Goal: Browse casually

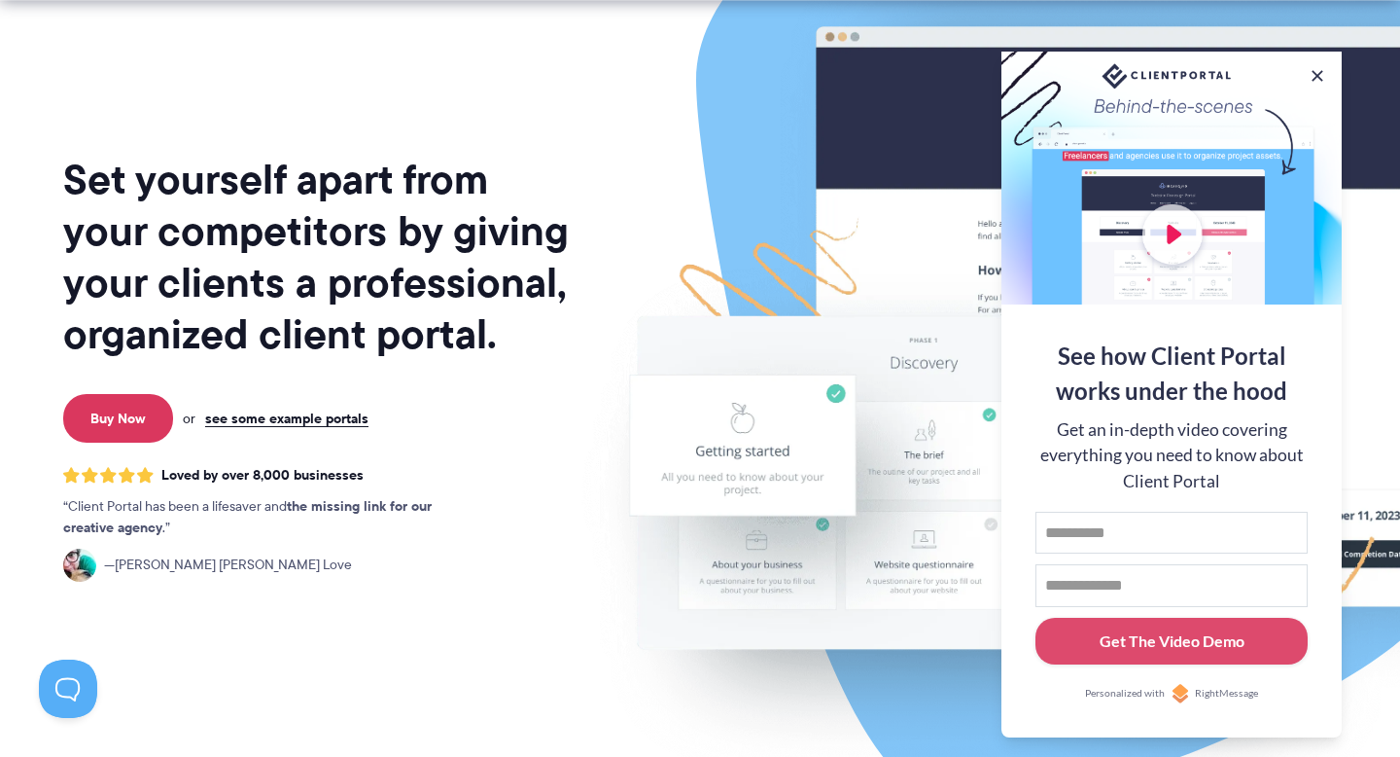
scroll to position [115, 0]
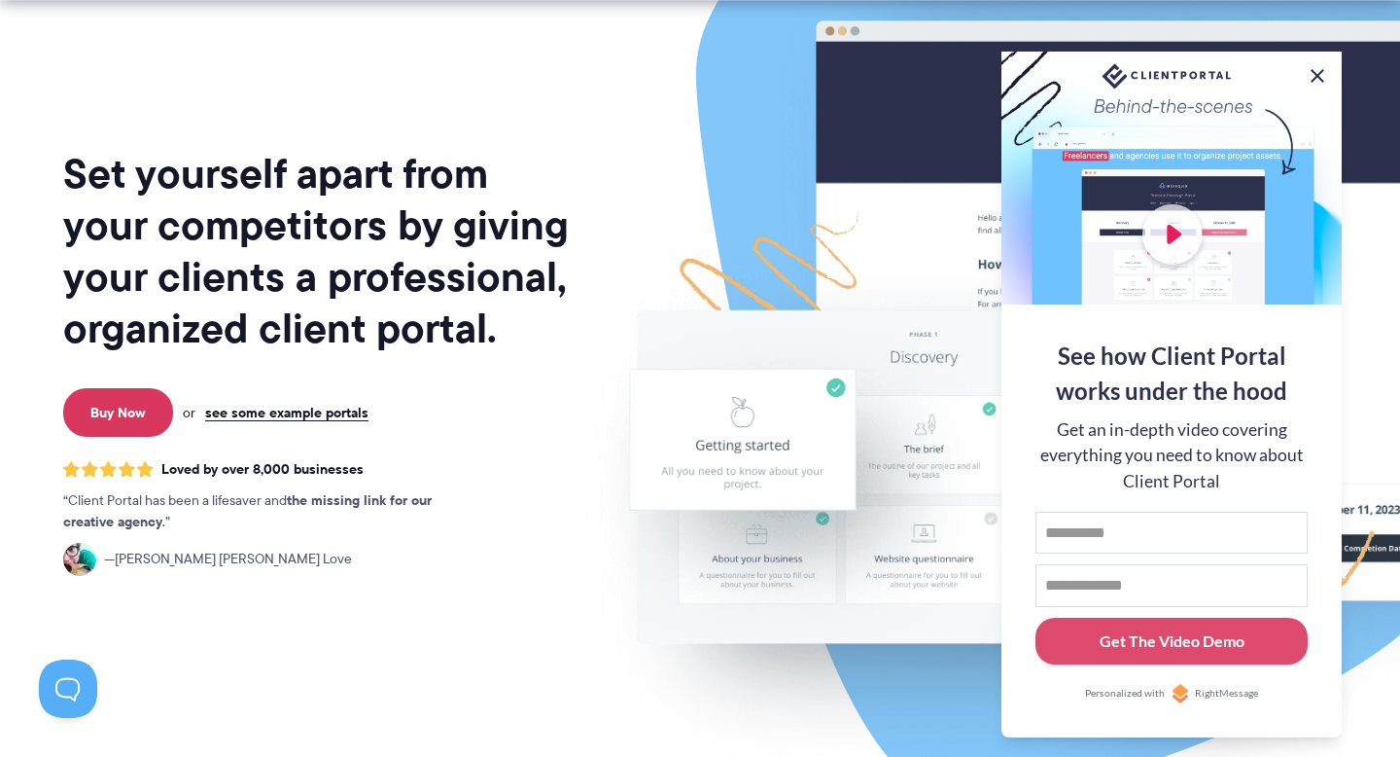
click at [1315, 71] on button at bounding box center [1317, 75] width 23 height 23
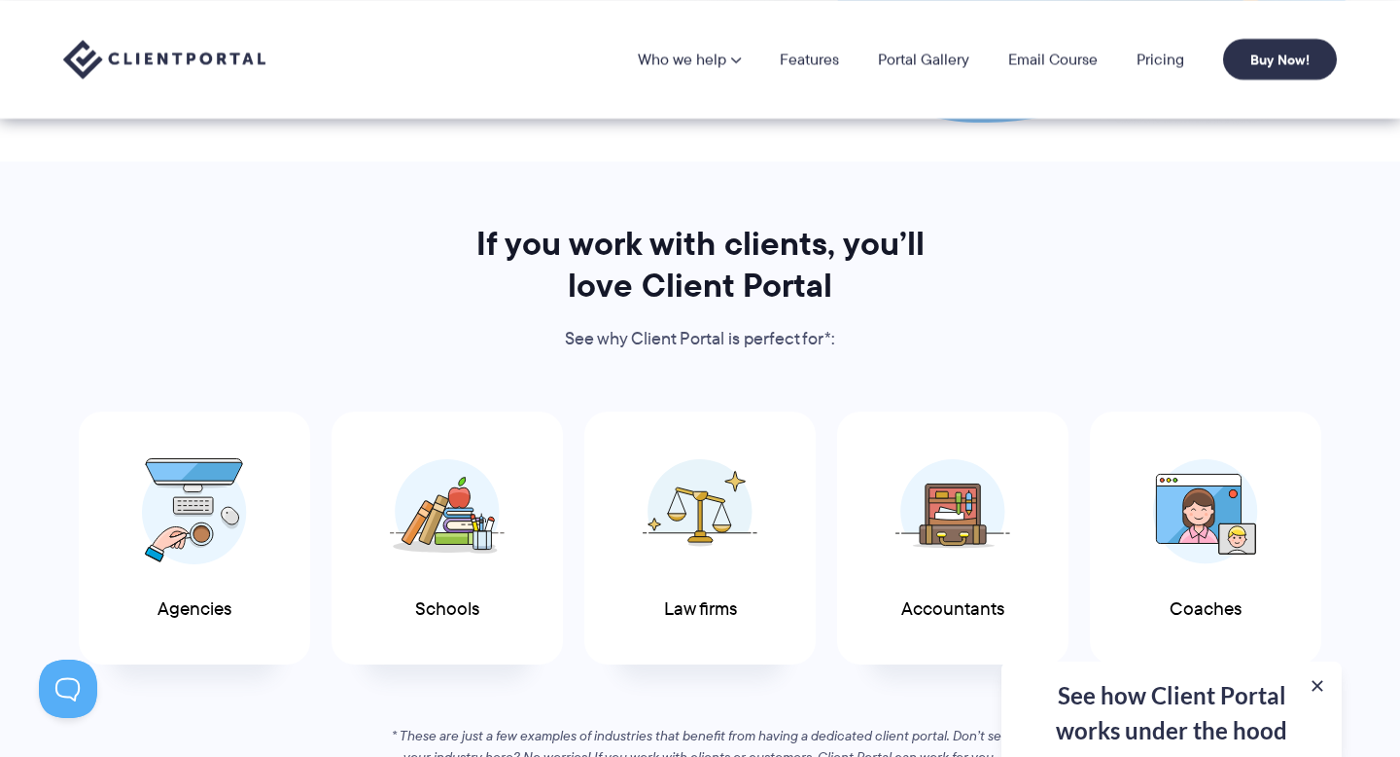
scroll to position [0, 0]
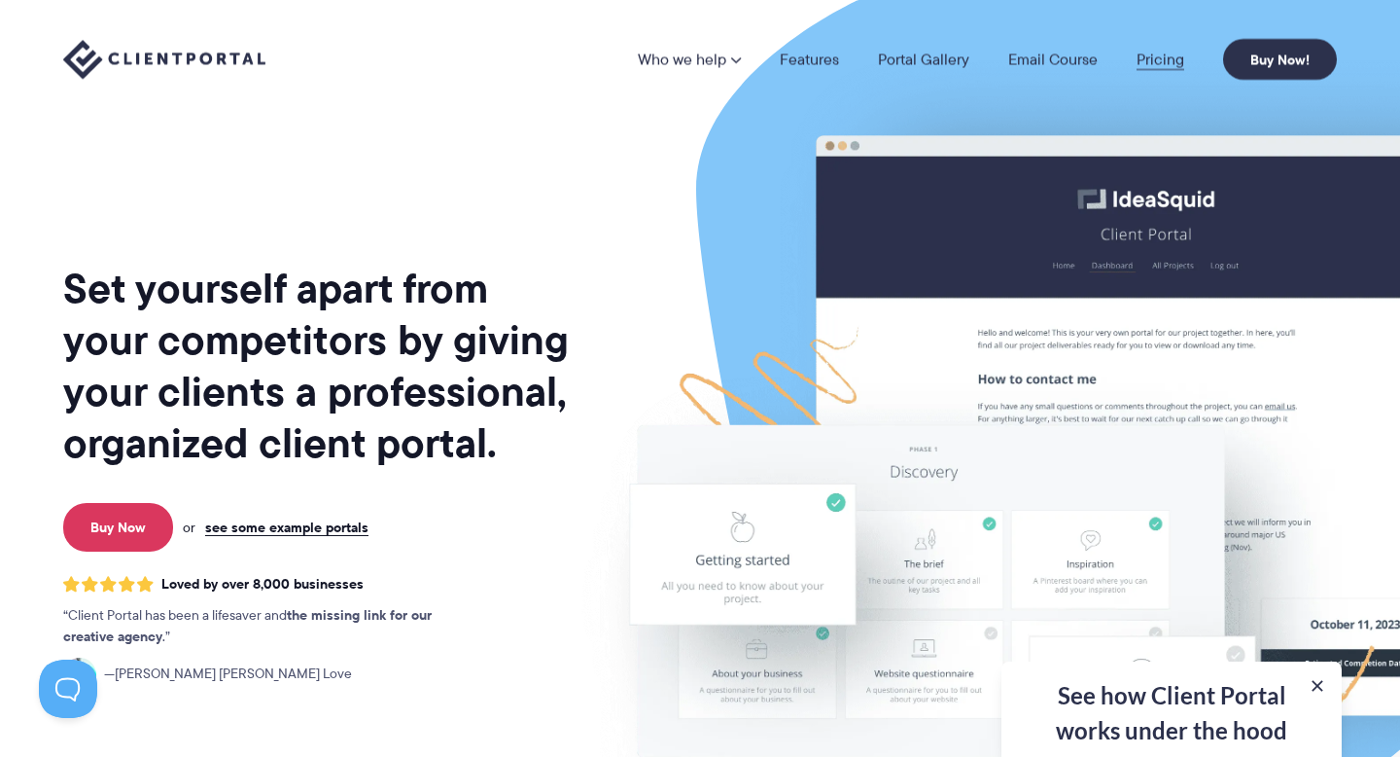
click at [1153, 66] on link "Pricing" at bounding box center [1161, 60] width 48 height 16
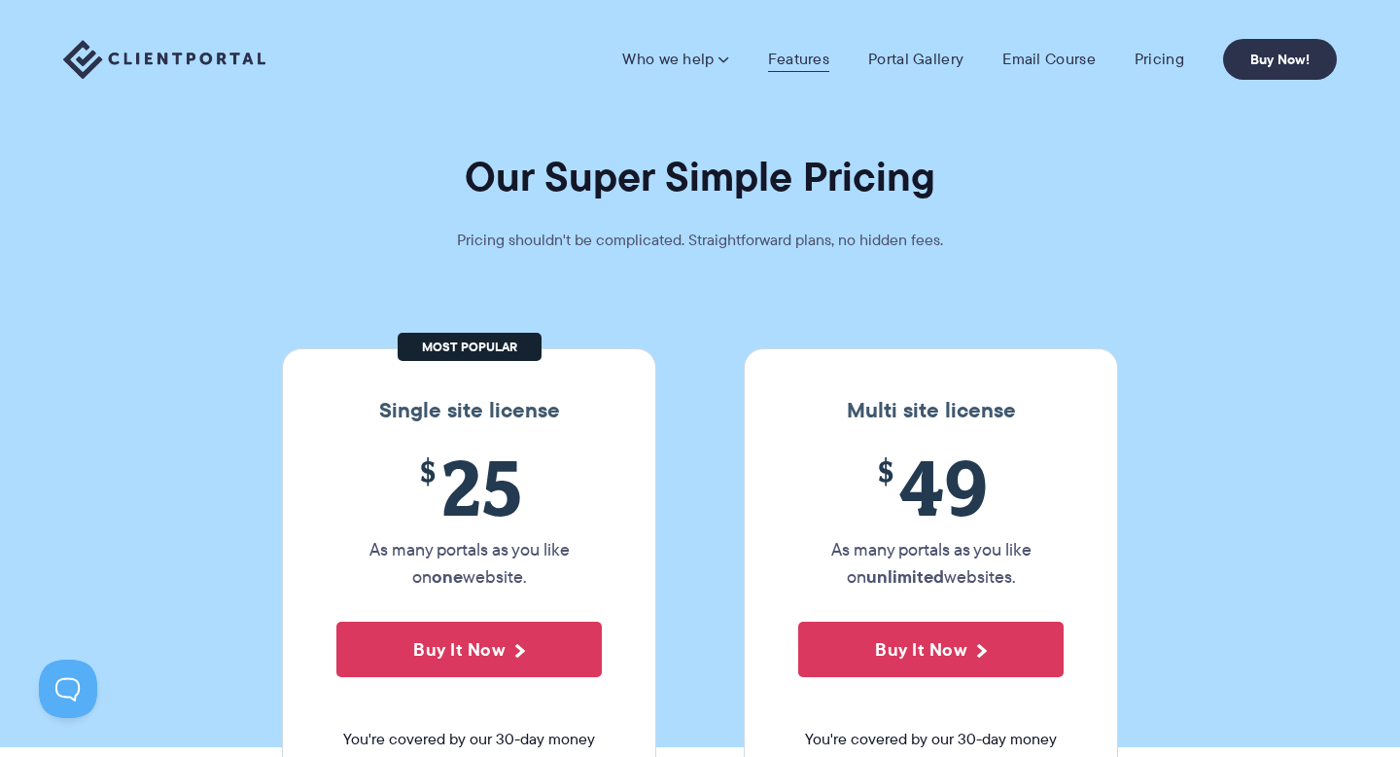
click at [822, 63] on link "Features" at bounding box center [798, 59] width 61 height 19
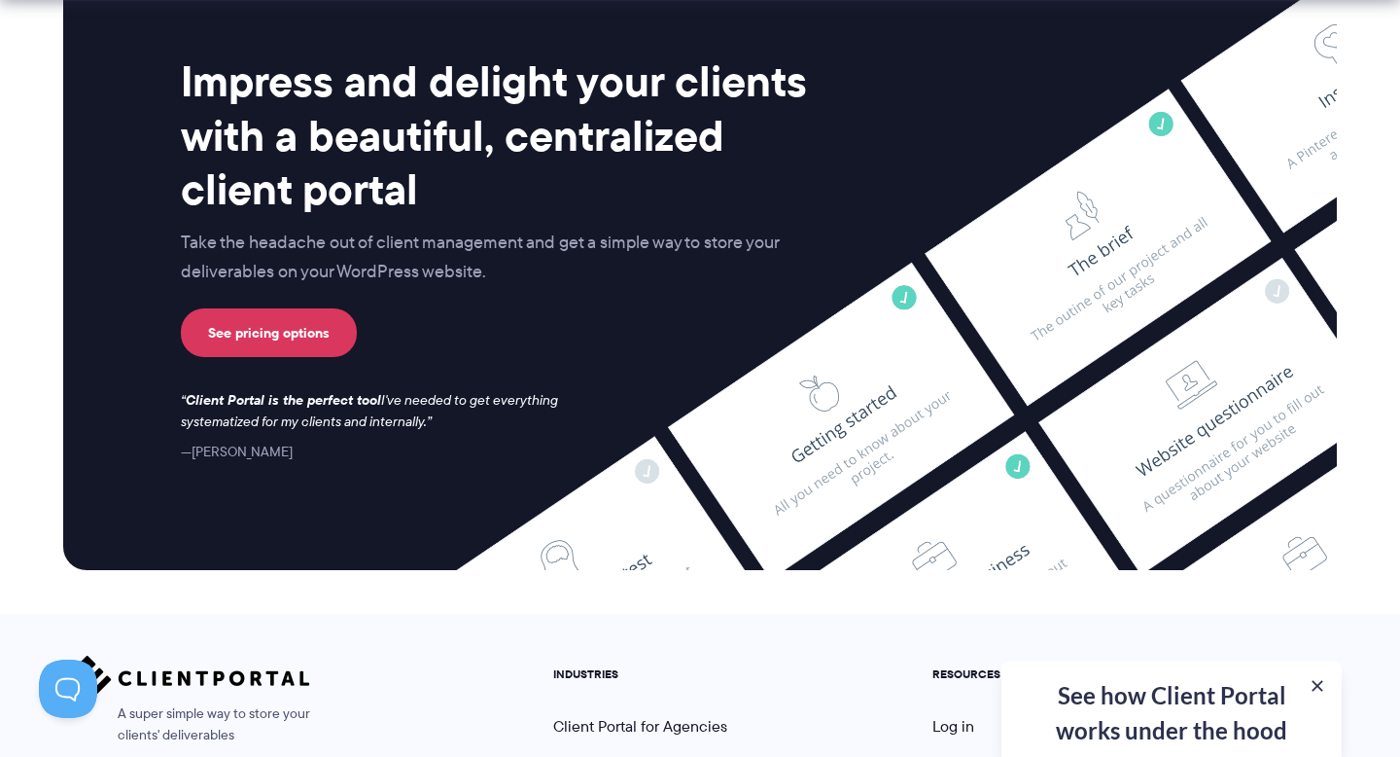
scroll to position [5248, 0]
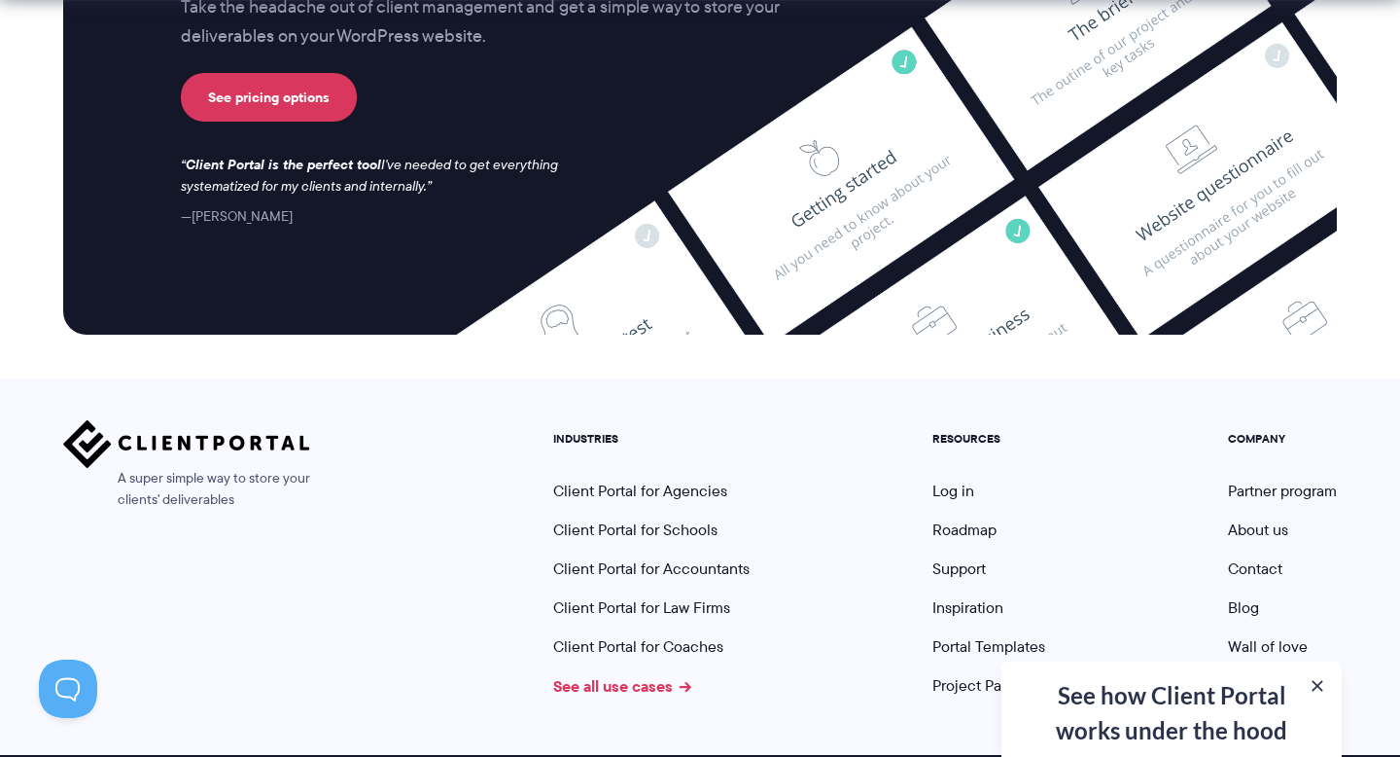
click at [659, 674] on link "See all use cases" at bounding box center [622, 685] width 138 height 23
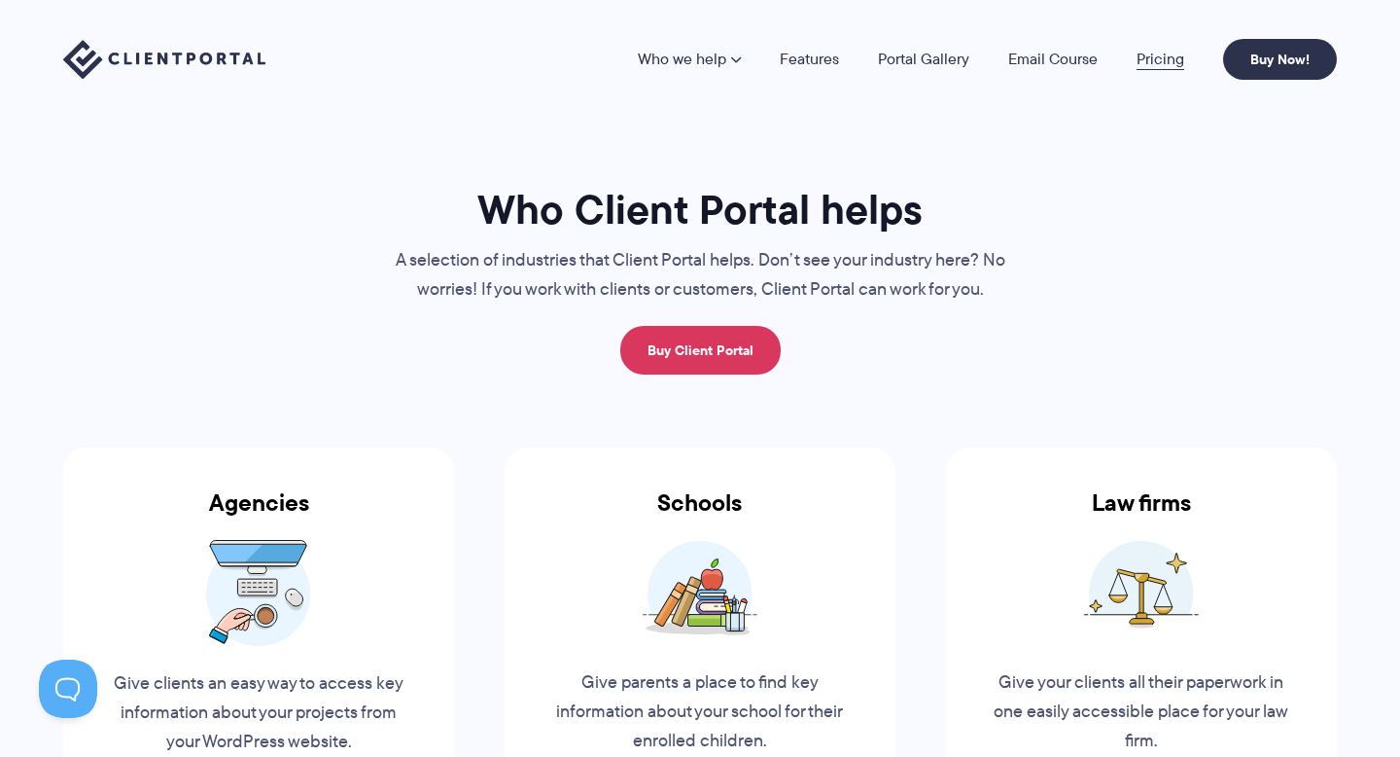
click at [1184, 55] on link "Pricing" at bounding box center [1161, 60] width 48 height 16
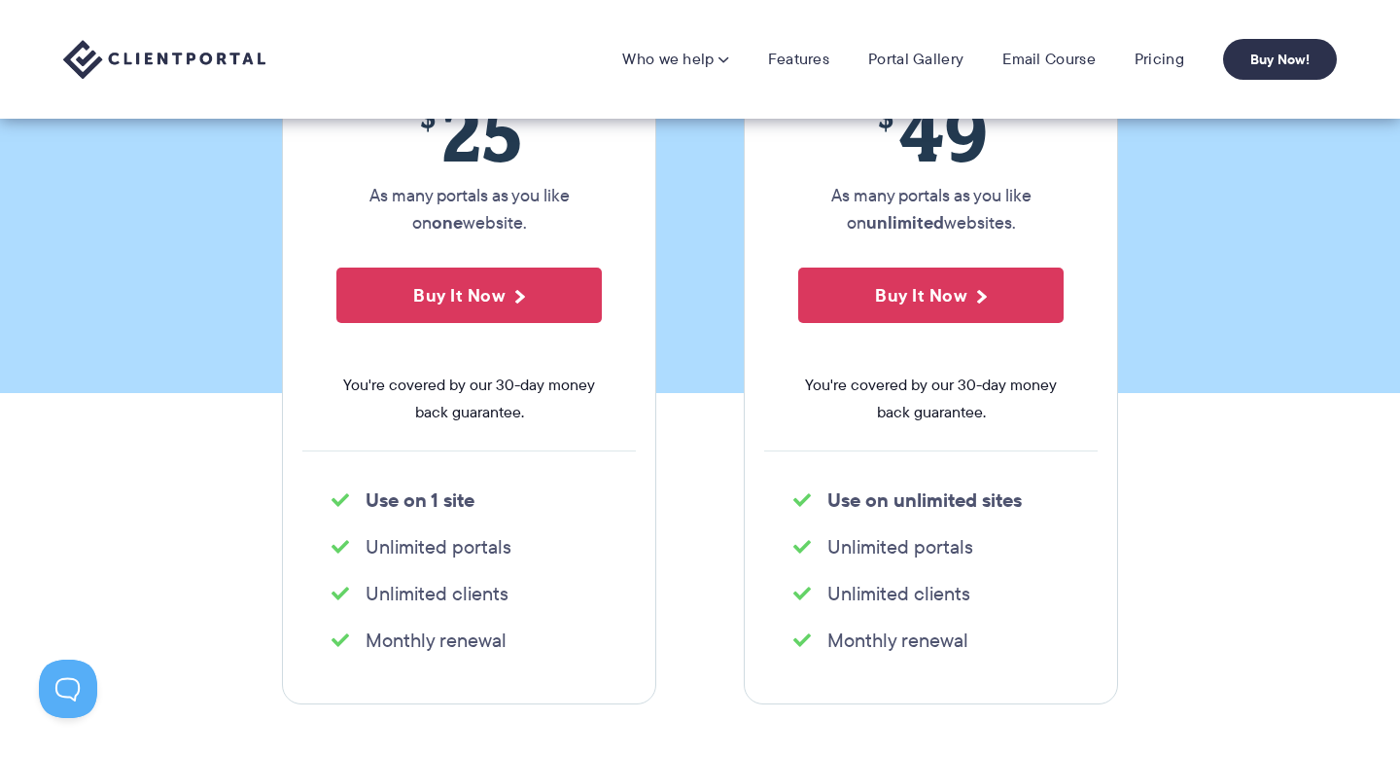
scroll to position [338, 0]
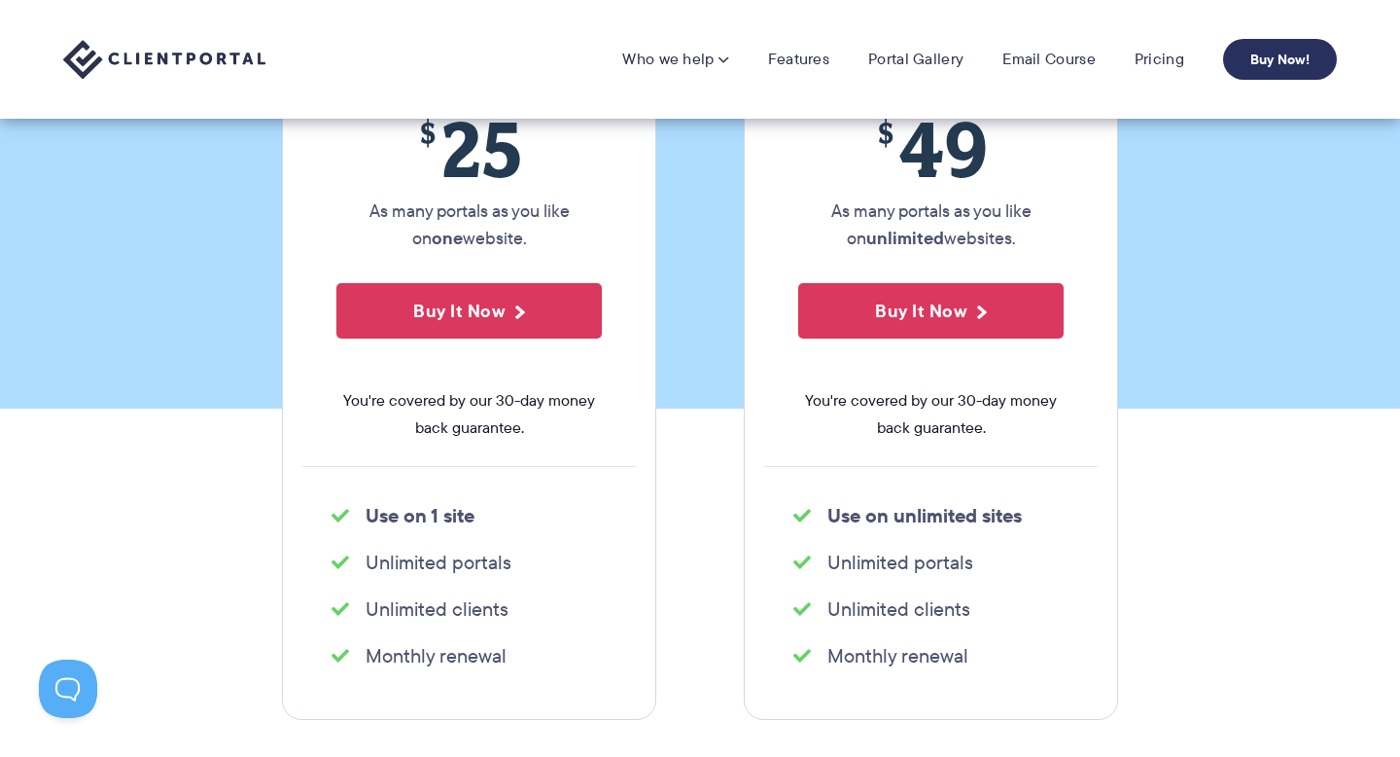
click at [1275, 61] on link "Buy Now!" at bounding box center [1280, 59] width 114 height 41
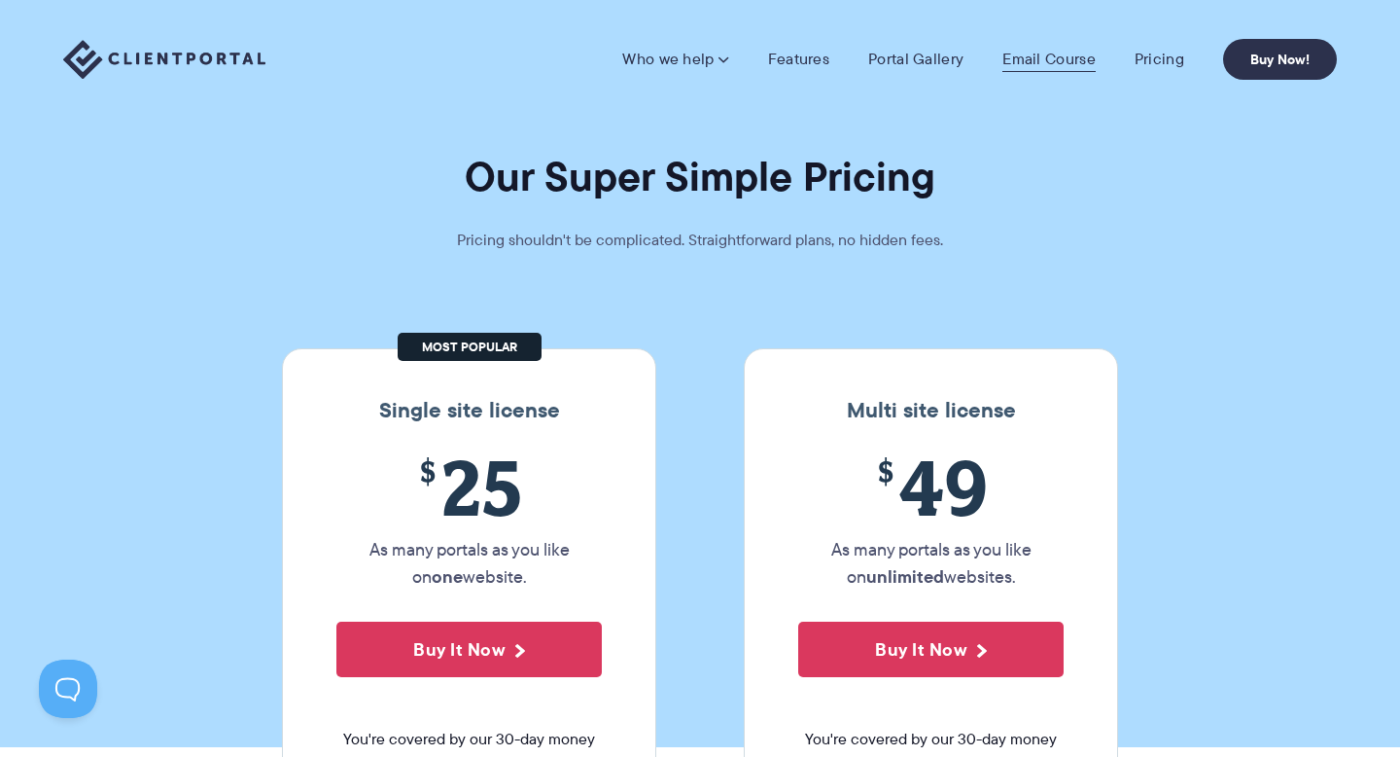
click at [1052, 53] on link "Email Course" at bounding box center [1049, 59] width 93 height 19
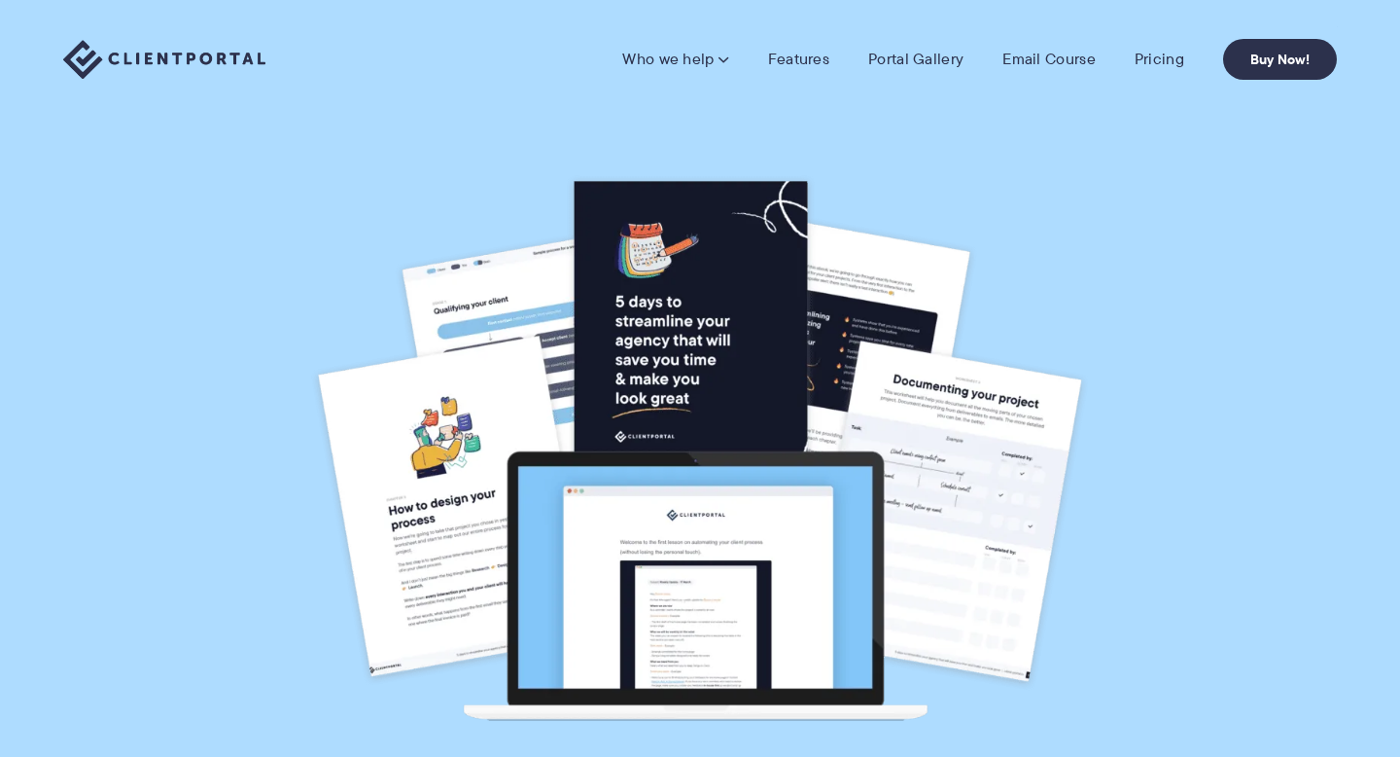
click at [915, 55] on link "Portal Gallery" at bounding box center [915, 59] width 95 height 19
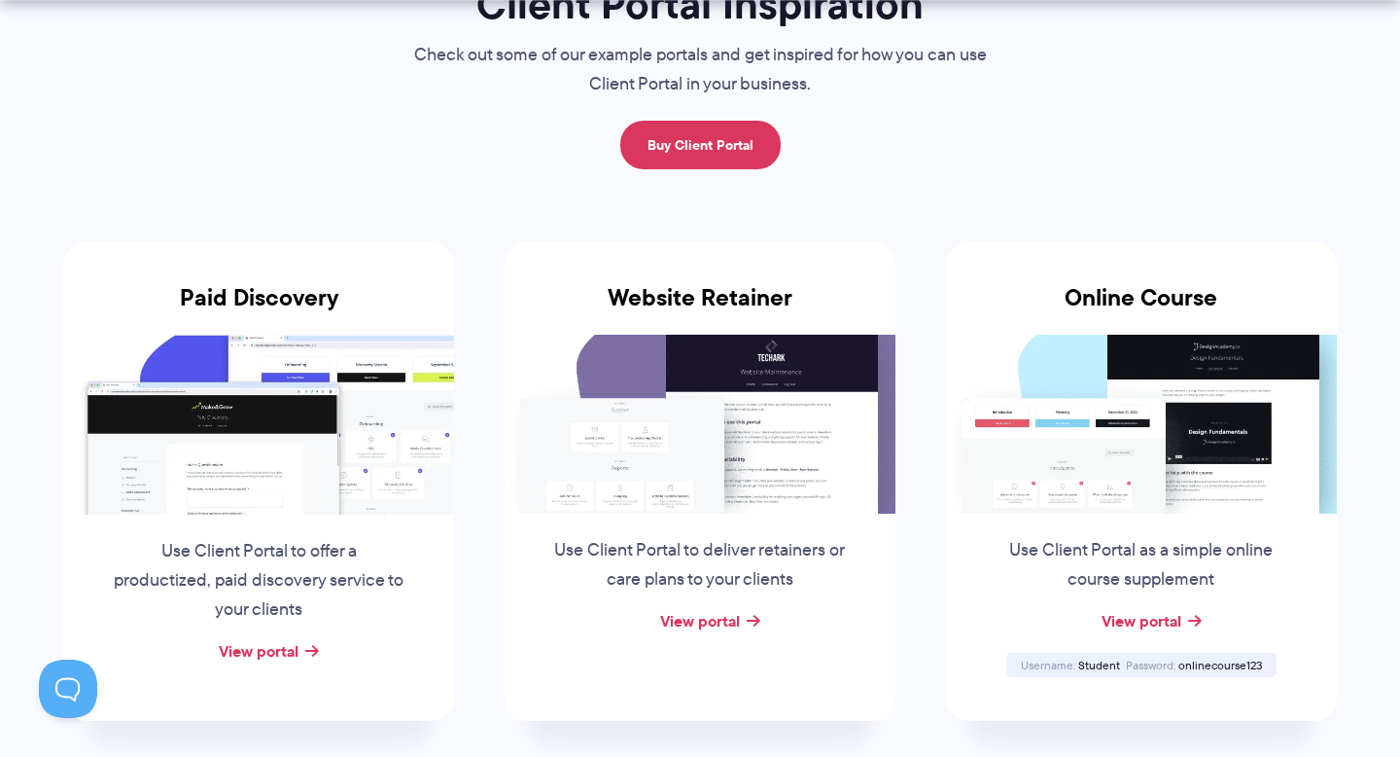
scroll to position [215, 0]
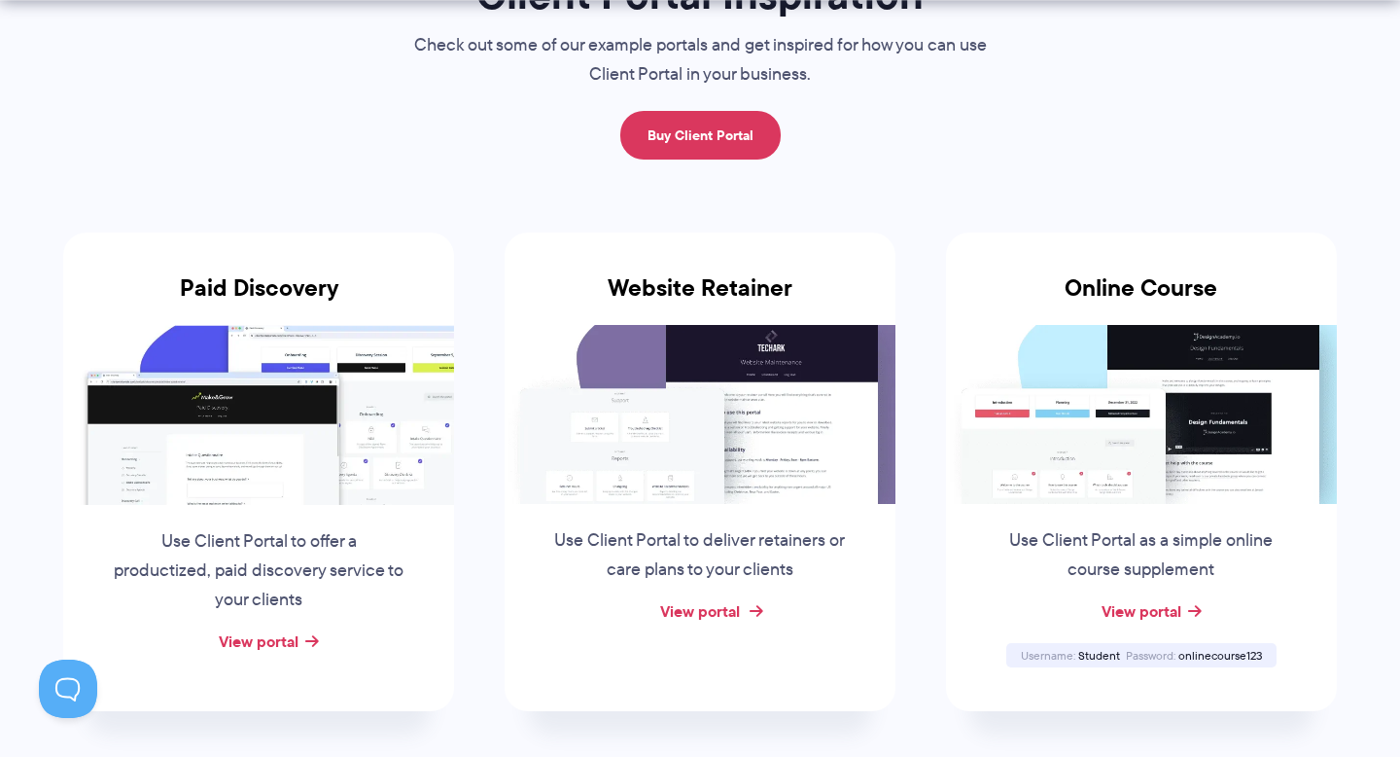
click at [734, 615] on link "View portal" at bounding box center [700, 610] width 80 height 23
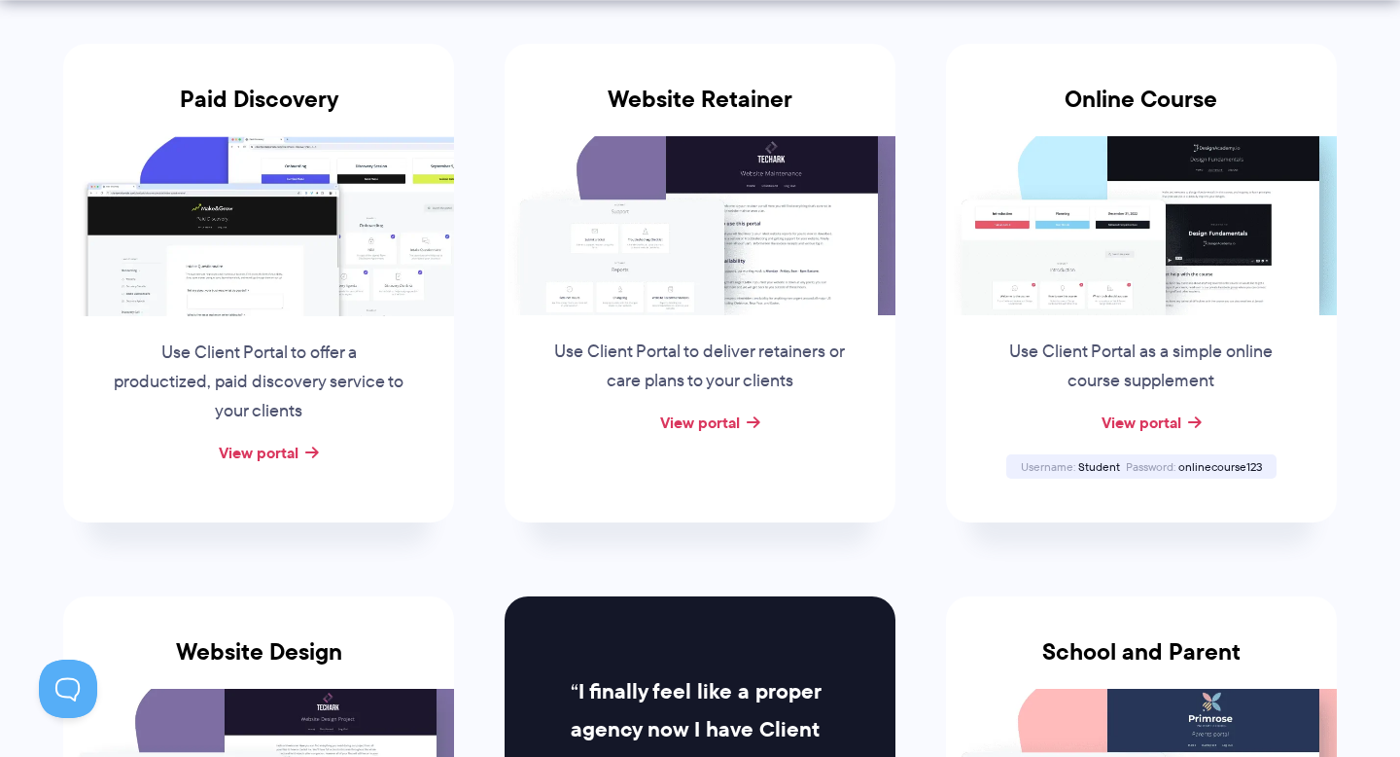
scroll to position [412, 0]
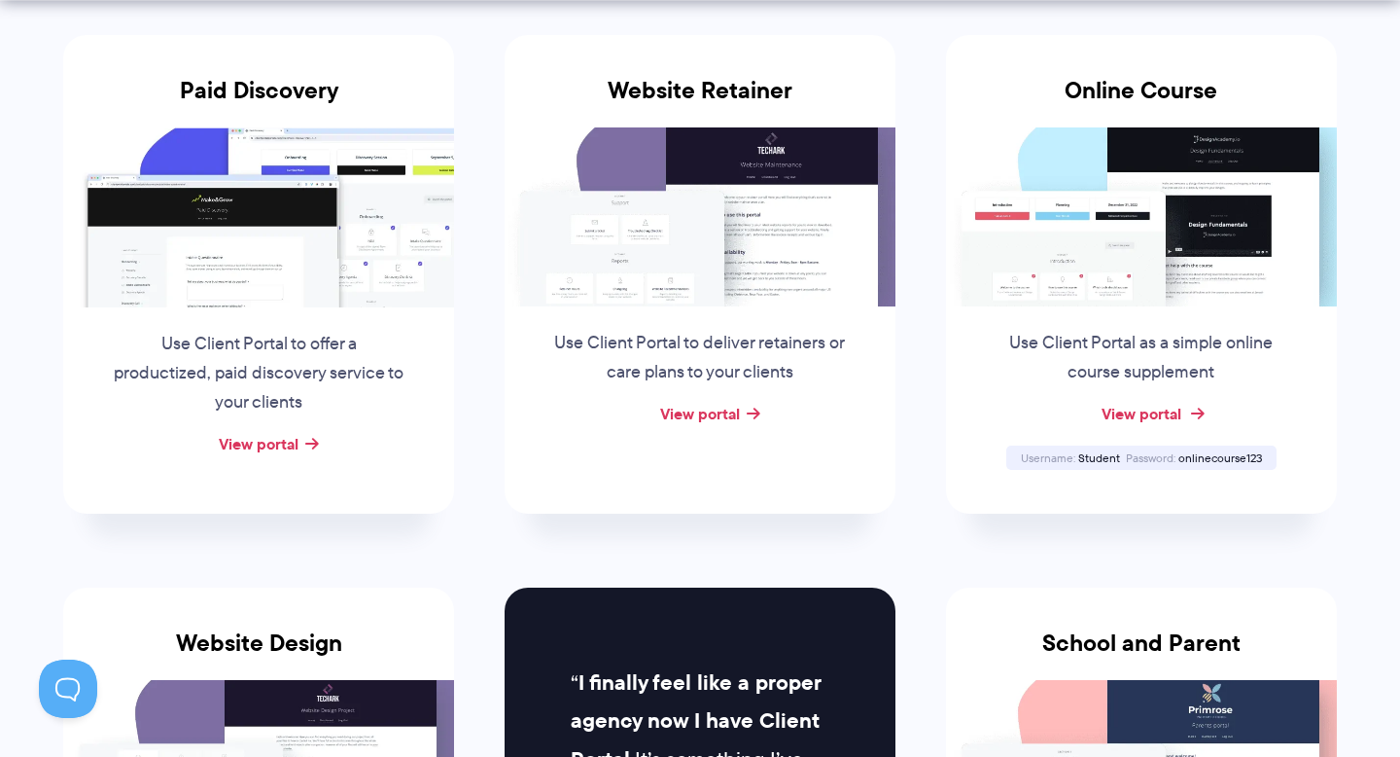
click at [1119, 419] on link "View portal" at bounding box center [1142, 413] width 80 height 23
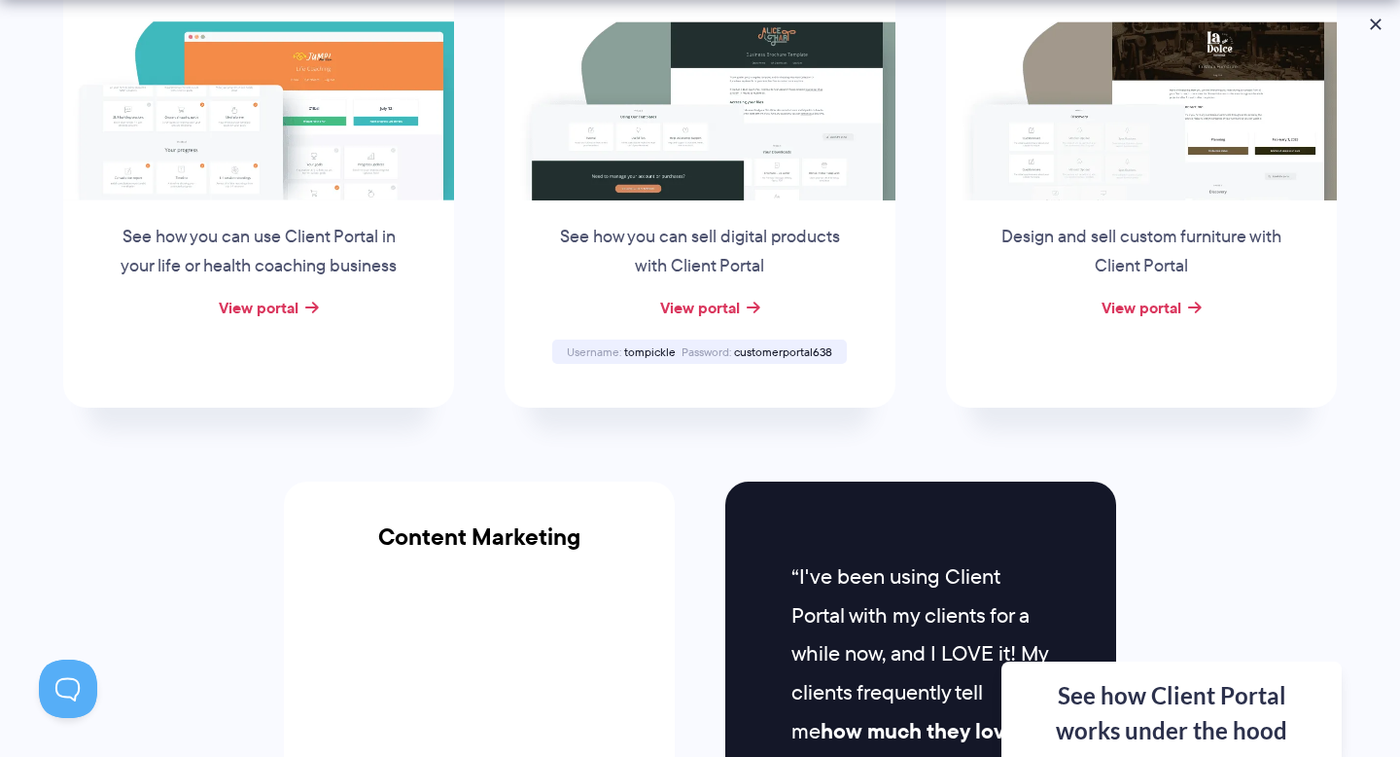
scroll to position [1632, 0]
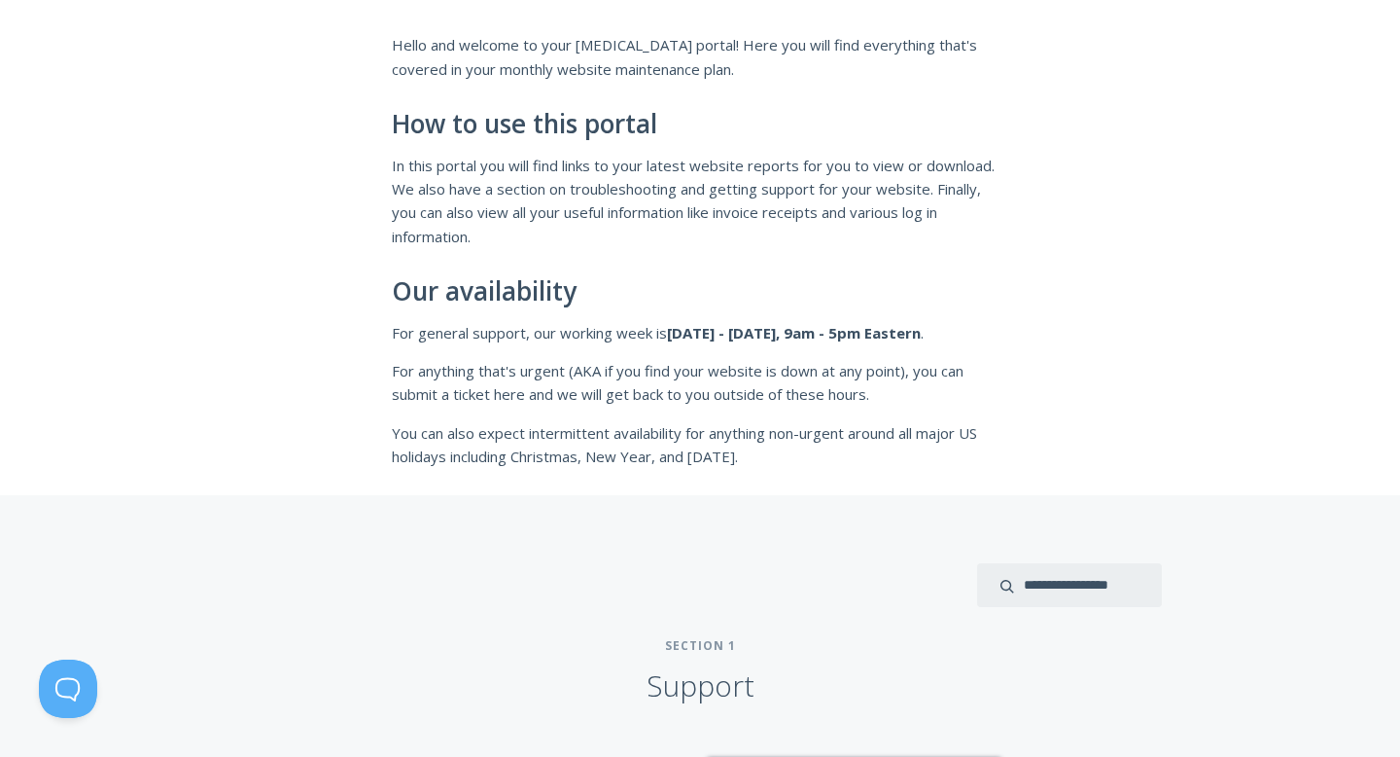
scroll to position [79, 0]
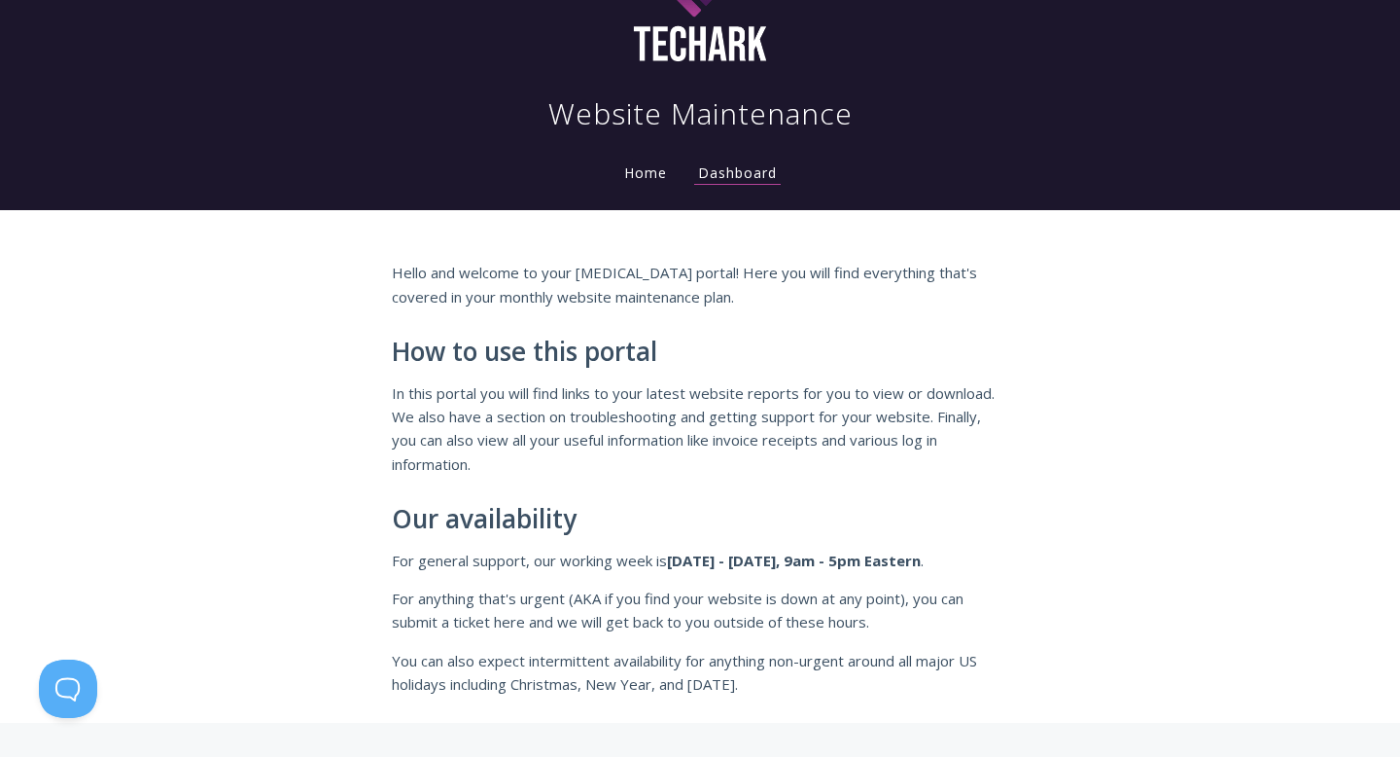
click at [656, 180] on link "Home" at bounding box center [645, 172] width 51 height 18
